Goal: Navigation & Orientation: Find specific page/section

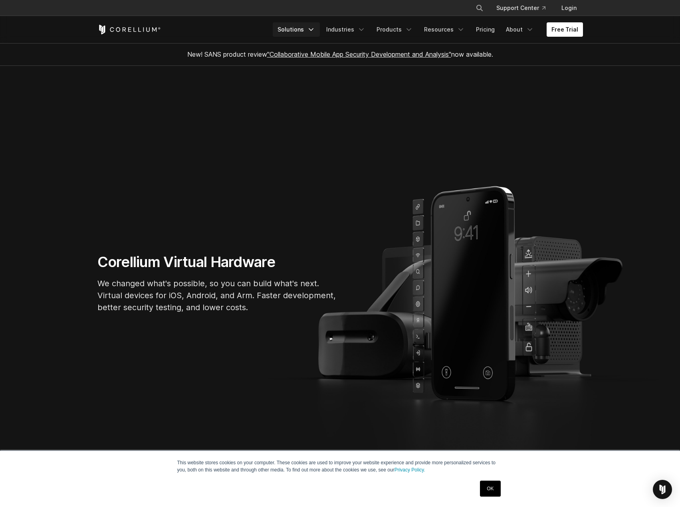
click at [294, 28] on link "Solutions" at bounding box center [296, 29] width 47 height 14
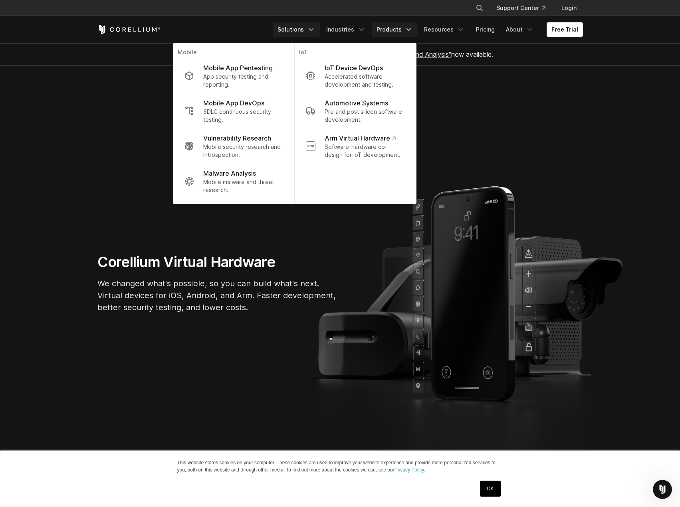
click at [397, 28] on link "Products" at bounding box center [395, 29] width 46 height 14
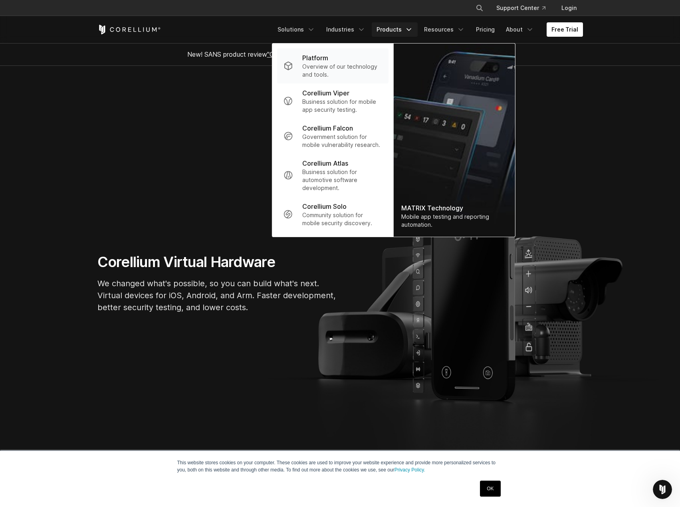
click at [359, 60] on div "Platform" at bounding box center [341, 58] width 79 height 10
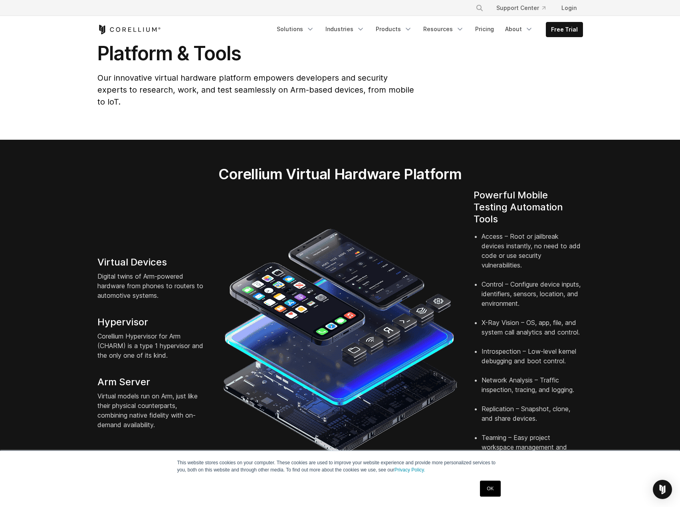
scroll to position [80, 0]
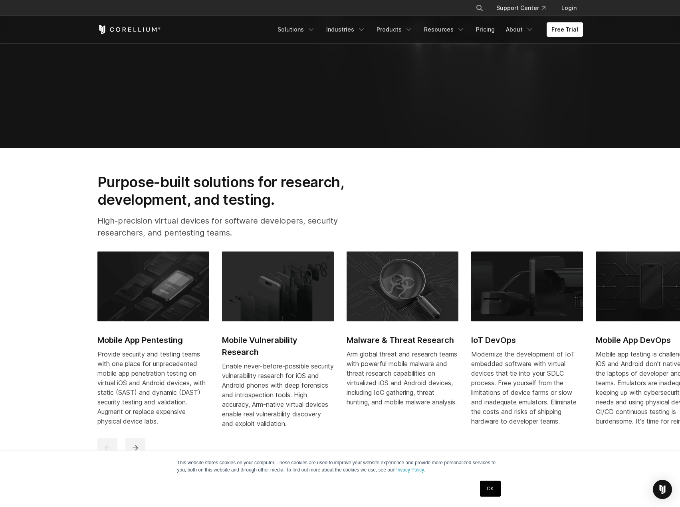
scroll to position [399, 0]
